Goal: Find contact information: Find contact information

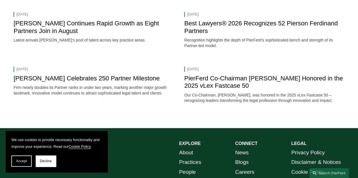
scroll to position [1088, 0]
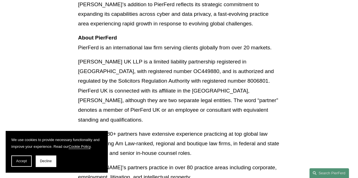
scroll to position [633, 0]
click at [34, 163] on div "Accept Decline" at bounding box center [56, 161] width 90 height 11
click at [42, 165] on button "Decline" at bounding box center [46, 161] width 20 height 11
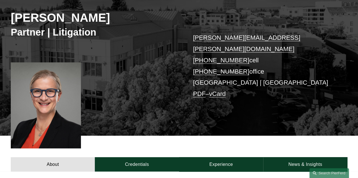
scroll to position [77, 0]
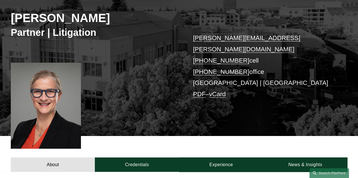
click at [220, 68] on link "+1.971.277.4972" at bounding box center [221, 71] width 56 height 7
click at [294, 71] on p "simone.mccormick@pierferd.com +1.415.318.6546 cell +1.971.277.4972 office Palo …" at bounding box center [263, 66] width 140 height 67
